Goal: Information Seeking & Learning: Learn about a topic

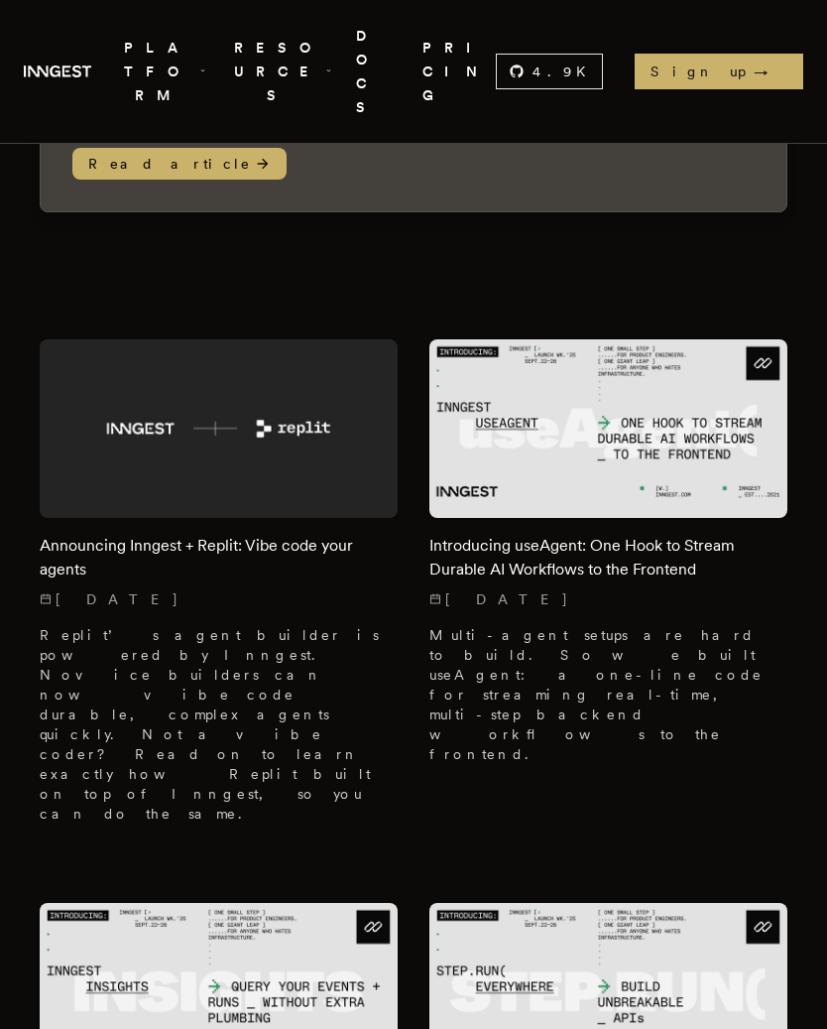
scroll to position [838, 0]
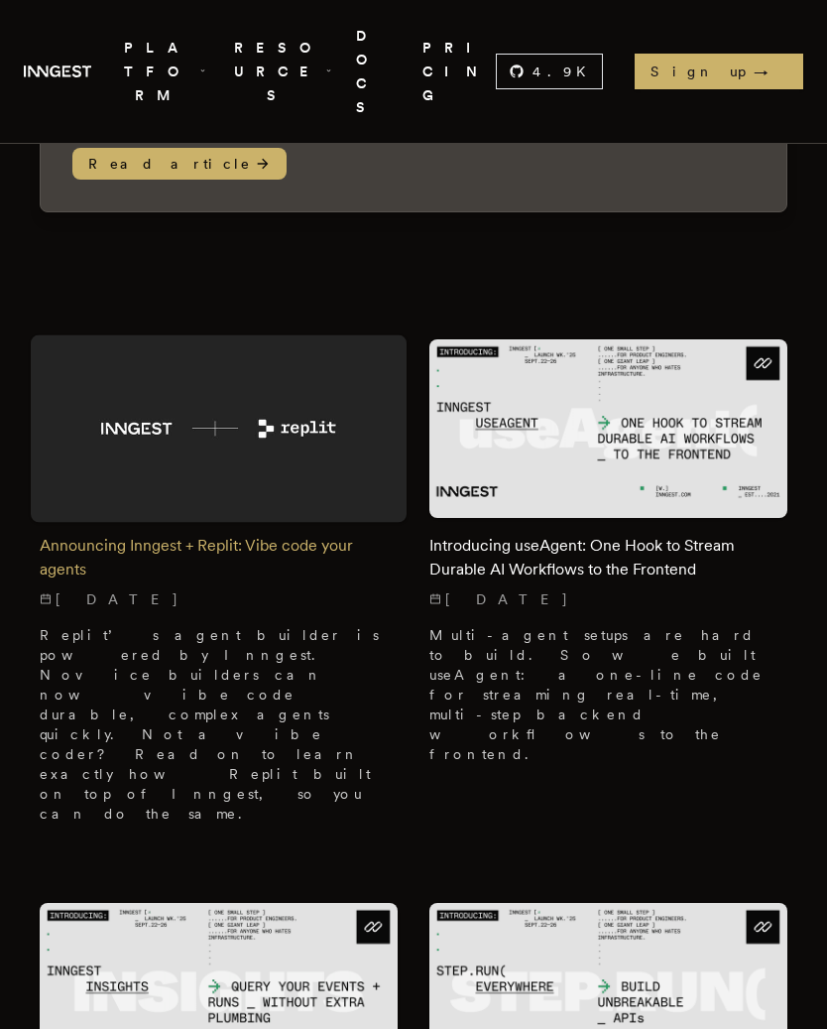
click at [79, 534] on h2 "Announcing Inngest + Replit: Vibe code your agents" at bounding box center [219, 558] width 358 height 48
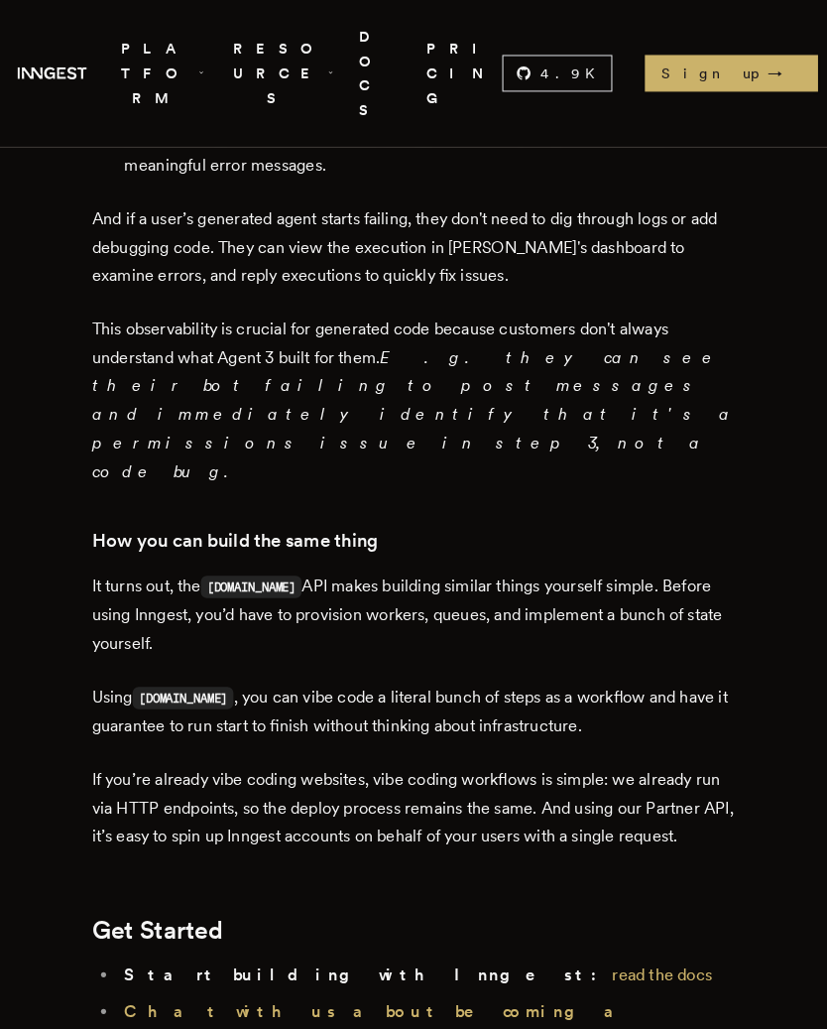
scroll to position [2600, 0]
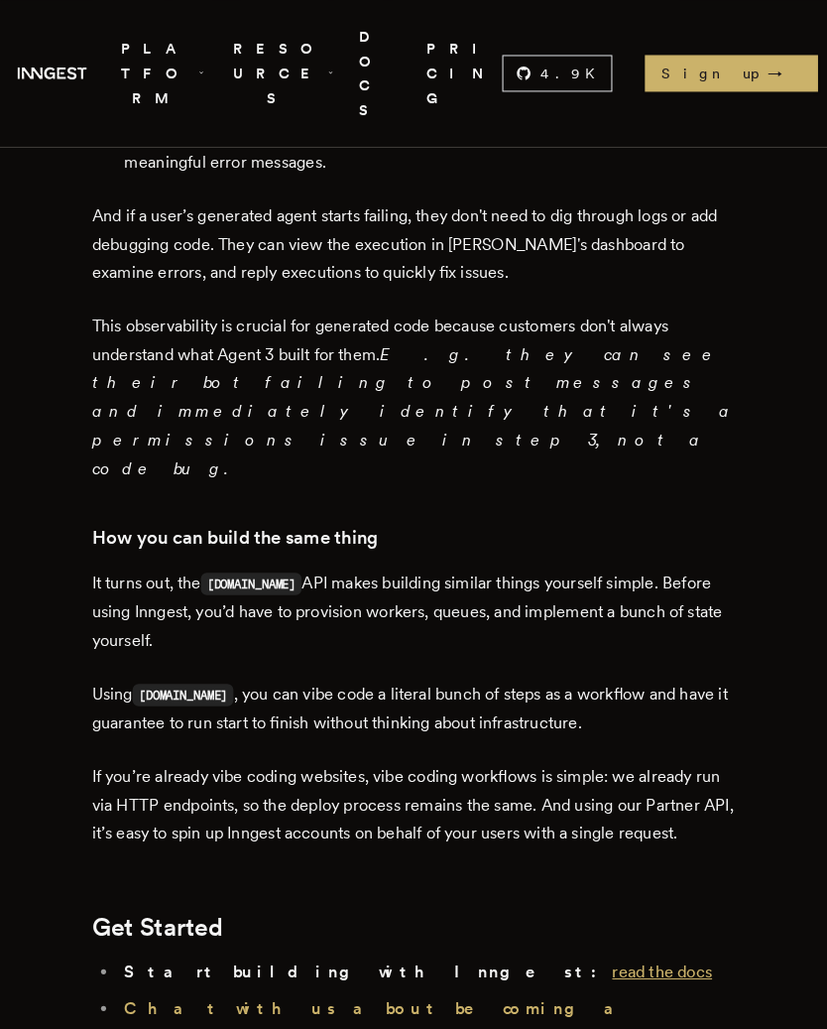
click at [603, 936] on link "read the docs" at bounding box center [651, 945] width 97 height 19
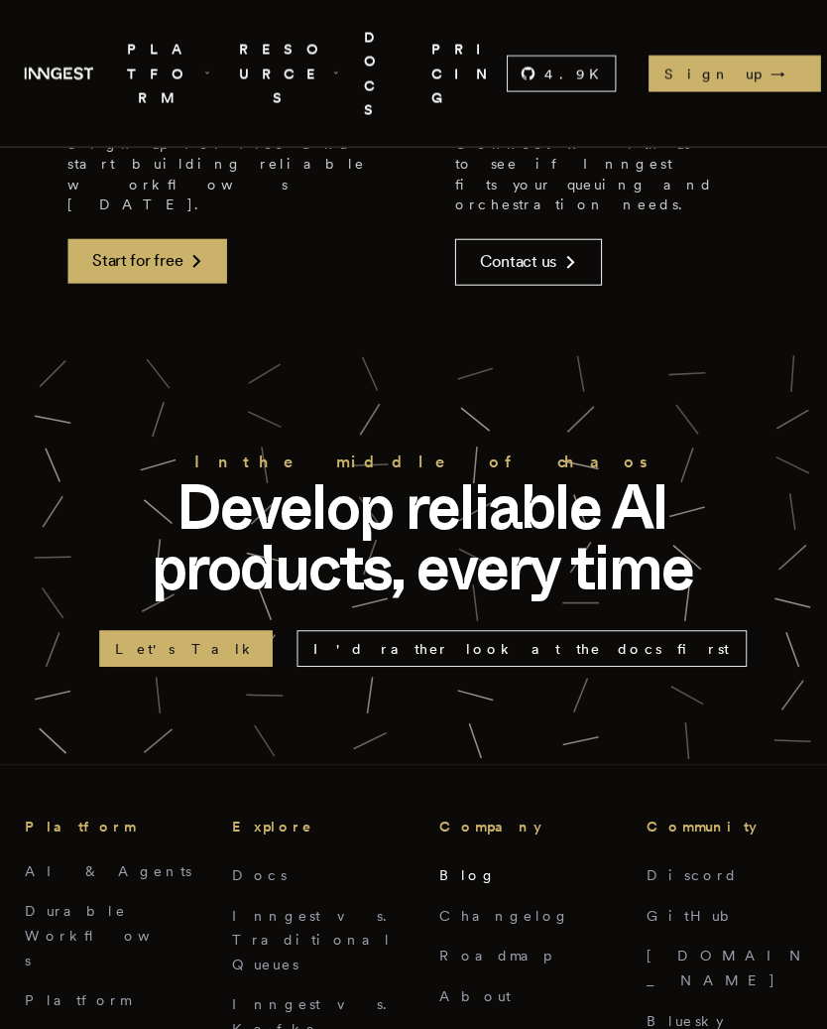
scroll to position [3666, 0]
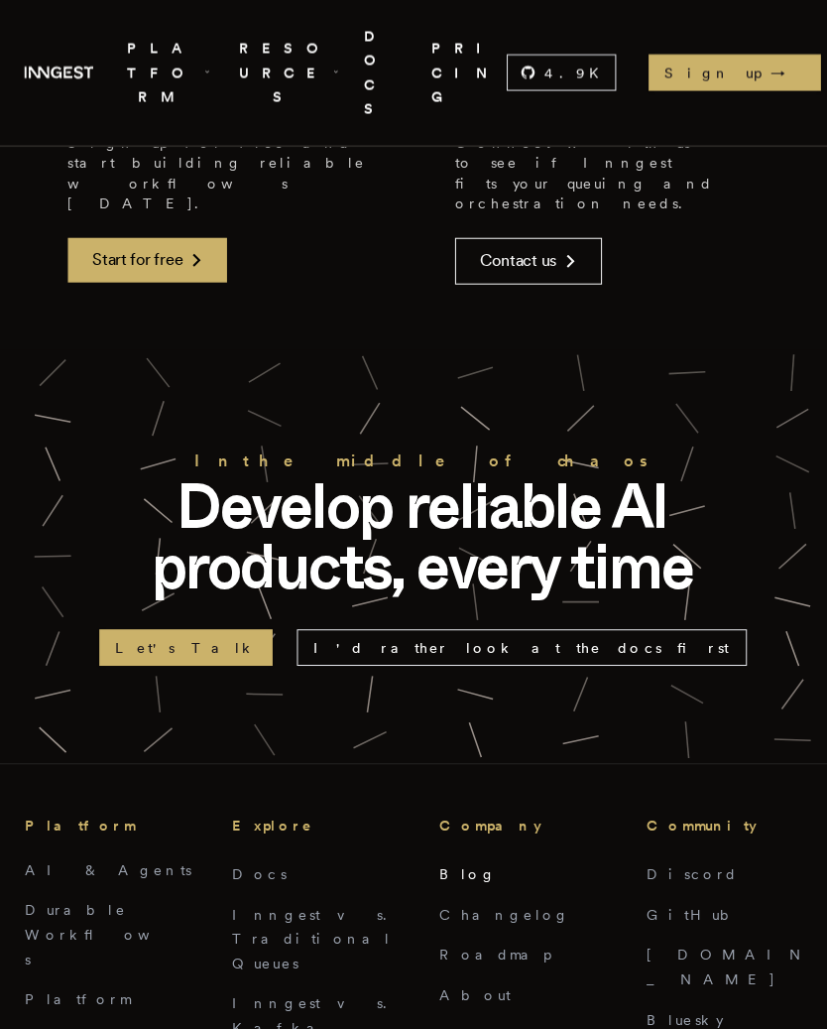
click at [441, 847] on link "Blog" at bounding box center [458, 855] width 57 height 16
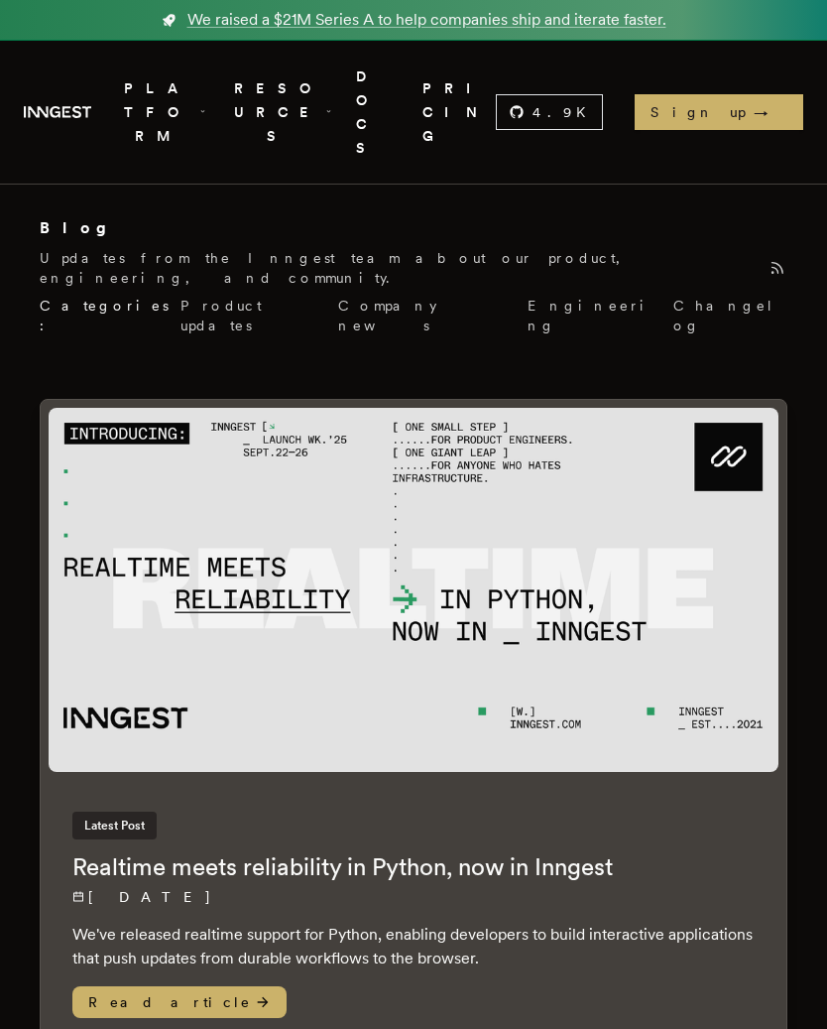
click at [206, 90] on span "PLATFORM" at bounding box center [160, 112] width 91 height 72
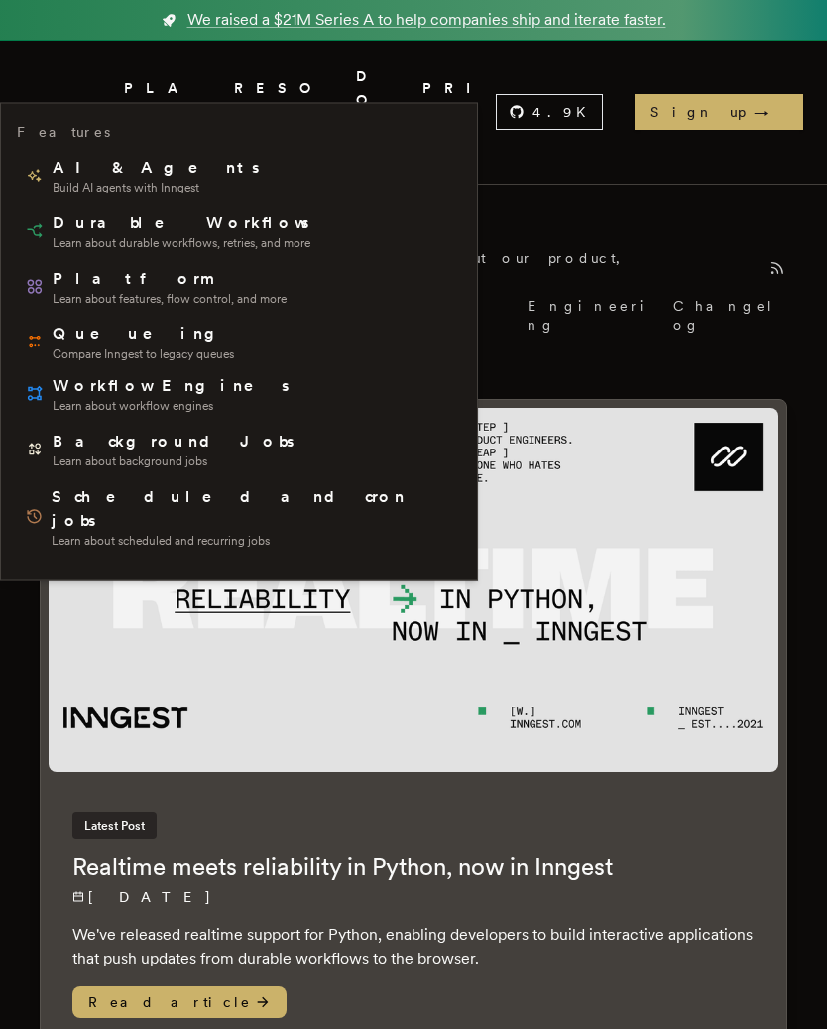
click at [437, 216] on div "Blog" at bounding box center [414, 228] width 748 height 24
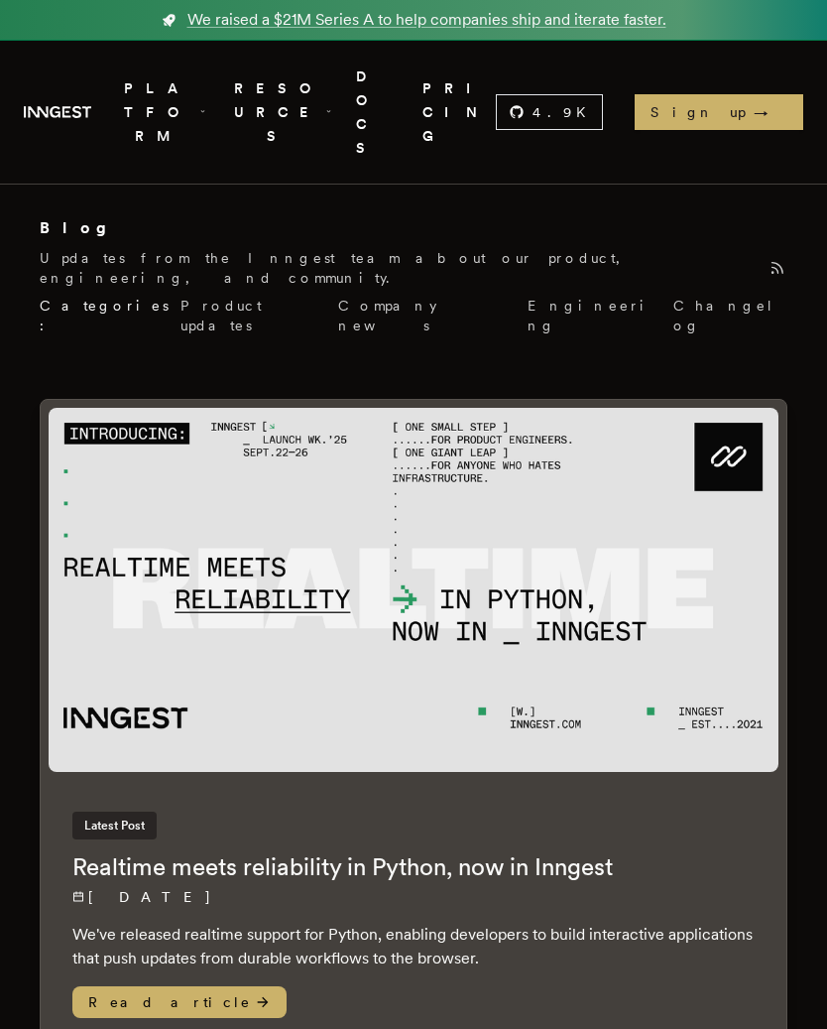
click at [332, 84] on span "RESOURCES" at bounding box center [281, 112] width 102 height 72
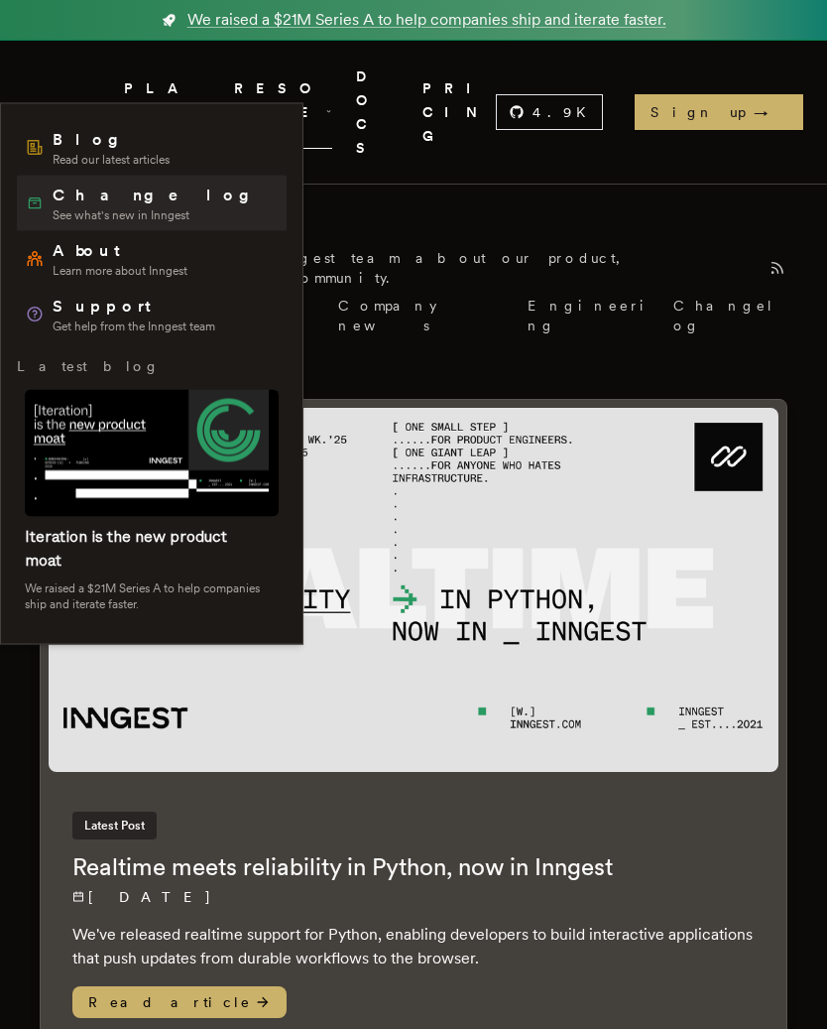
click at [127, 213] on span "See what's new in Inngest" at bounding box center [158, 215] width 211 height 16
